Goal: Use online tool/utility: Utilize a website feature to perform a specific function

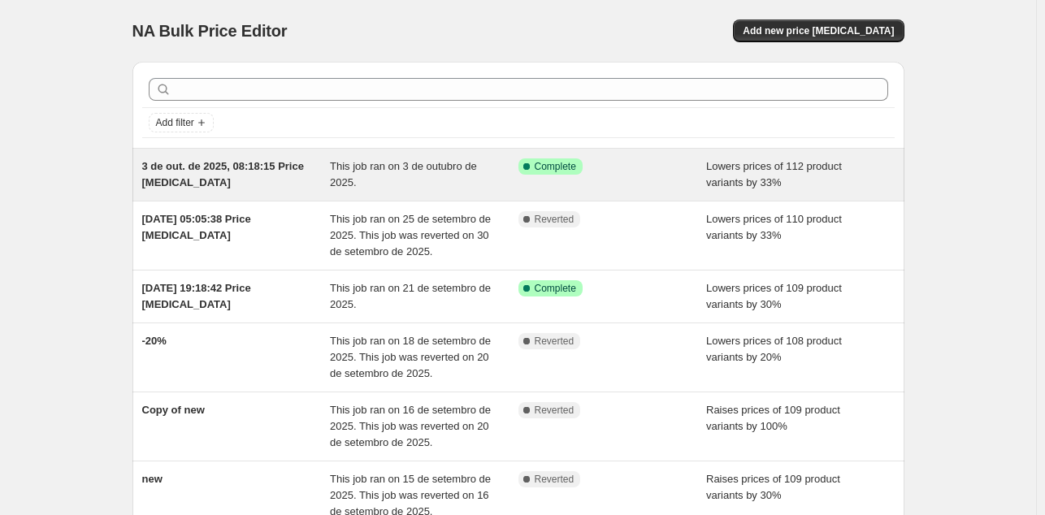
click at [564, 169] on span "Complete" at bounding box center [555, 166] width 41 height 13
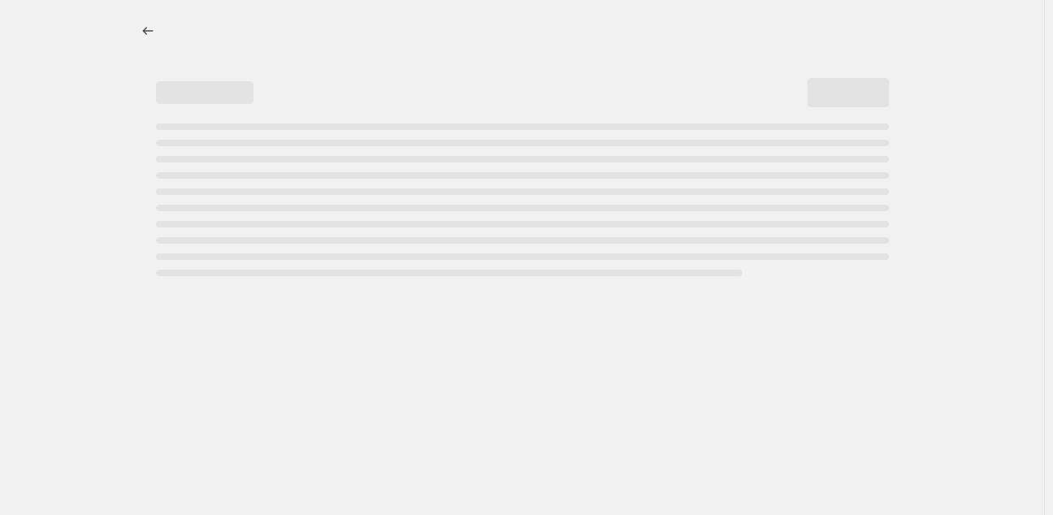
select select "percentage"
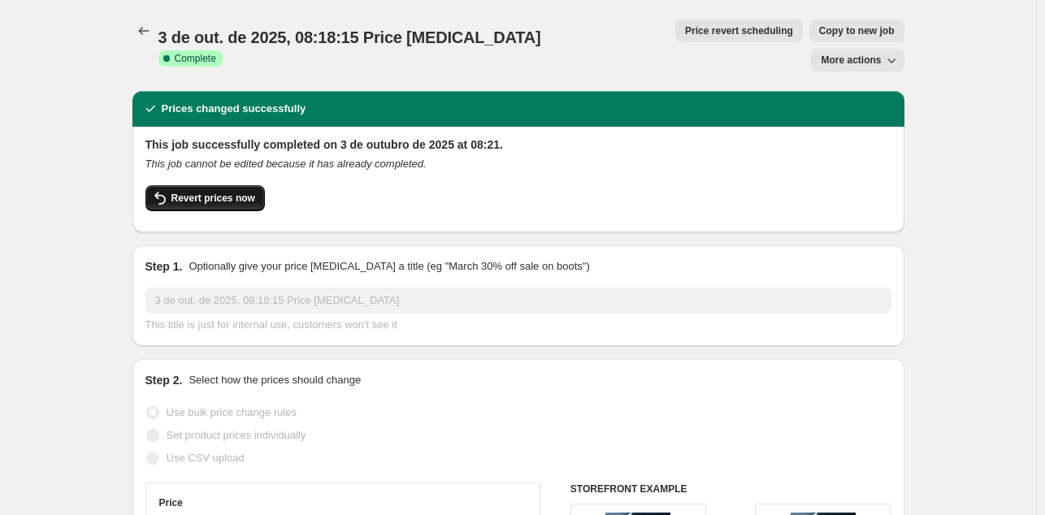
click at [232, 192] on span "Revert prices now" at bounding box center [213, 198] width 84 height 13
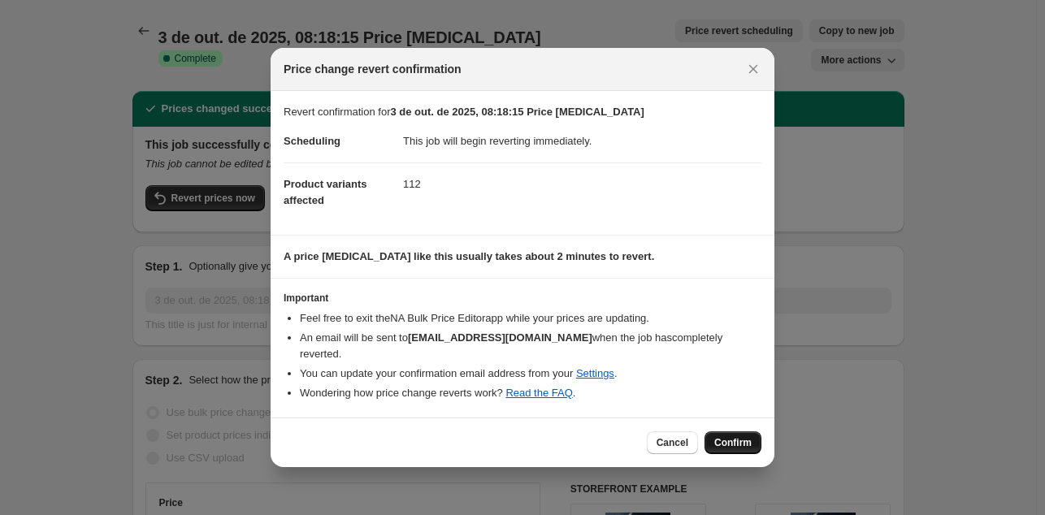
click at [735, 443] on button "Confirm" at bounding box center [732, 442] width 57 height 23
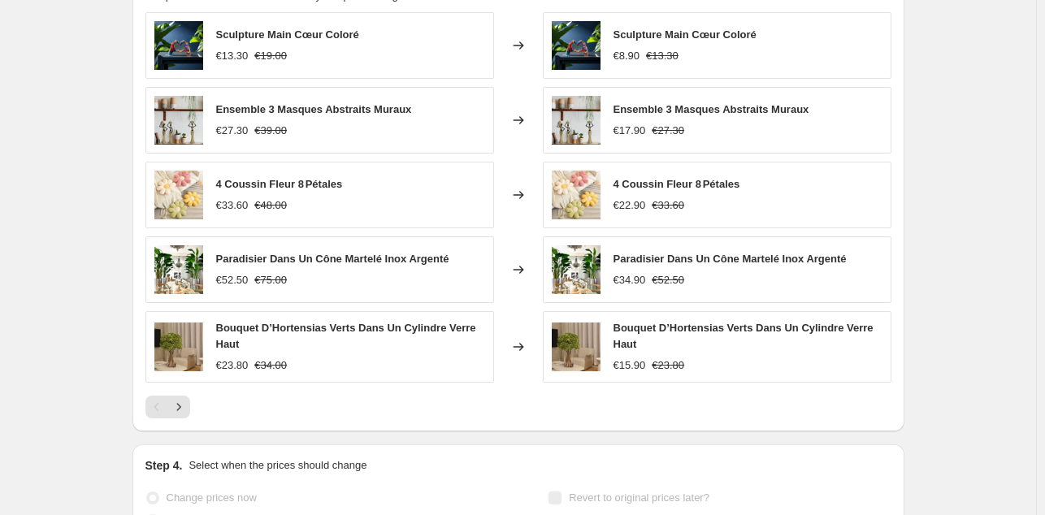
scroll to position [1116, 0]
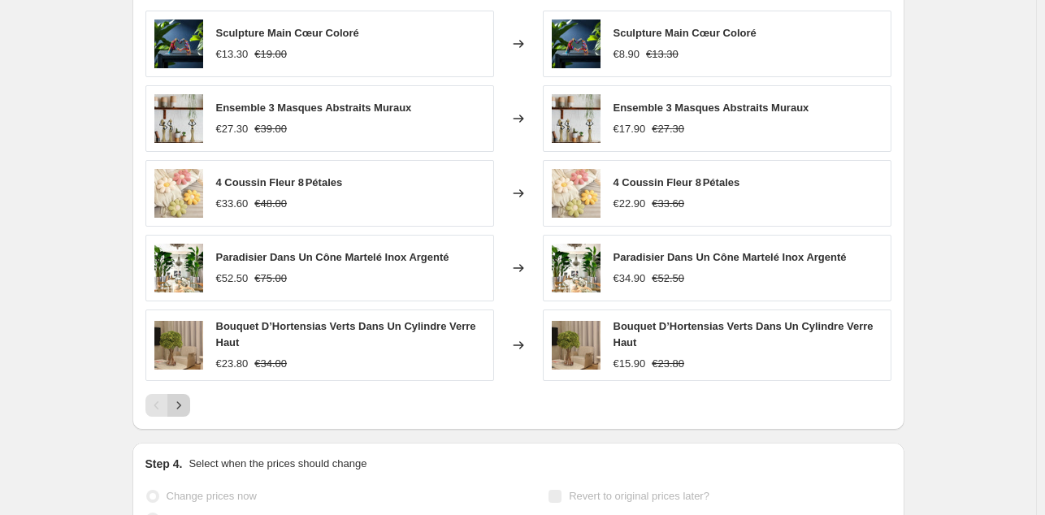
click at [184, 405] on icon "Next" at bounding box center [179, 405] width 16 height 16
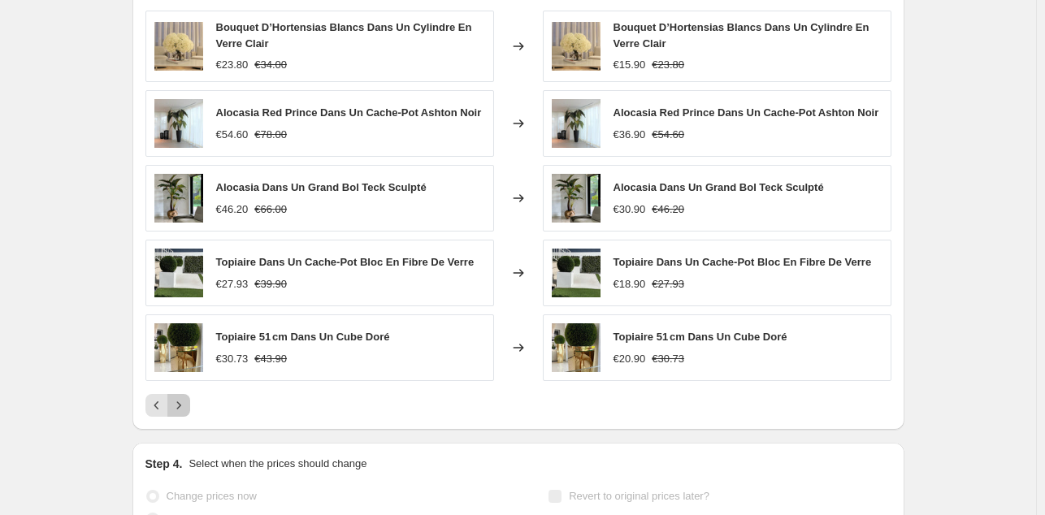
click at [182, 409] on icon "Next" at bounding box center [179, 405] width 16 height 16
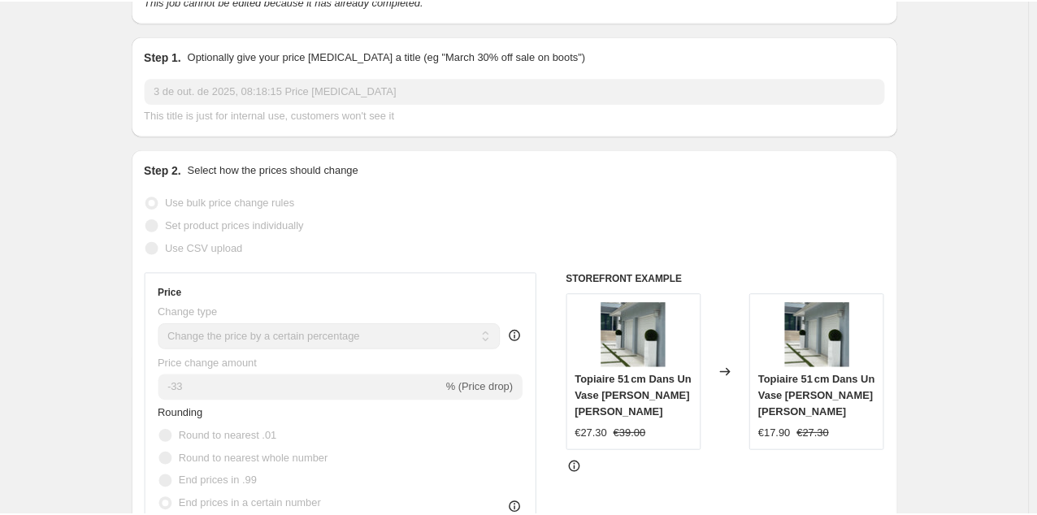
scroll to position [0, 0]
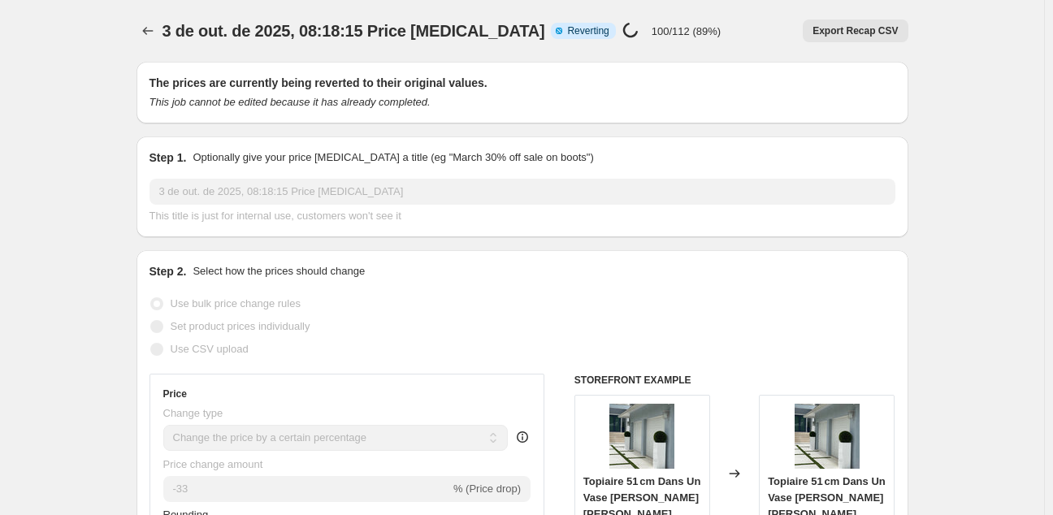
select select "percentage"
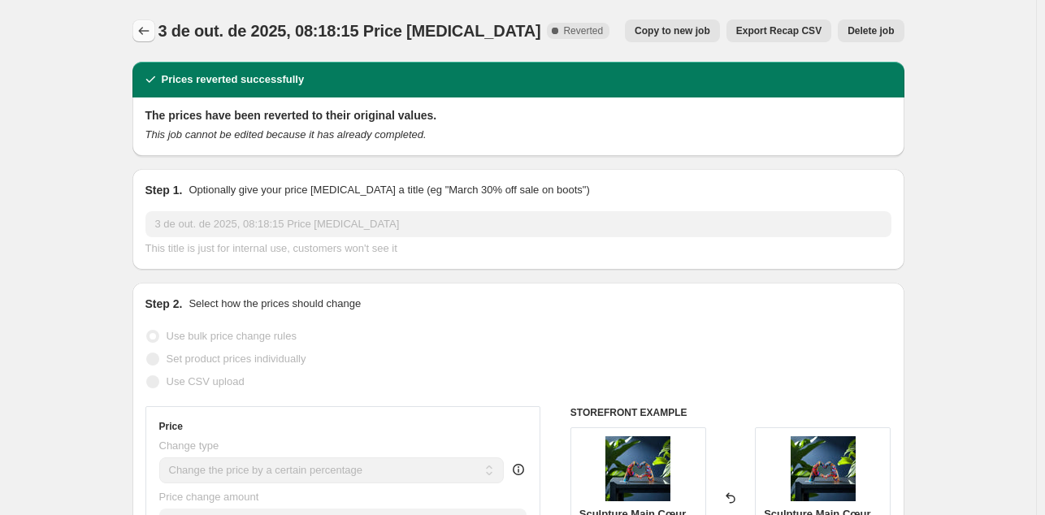
click at [146, 35] on icon "Price change jobs" at bounding box center [144, 31] width 16 height 16
